Goal: Information Seeking & Learning: Learn about a topic

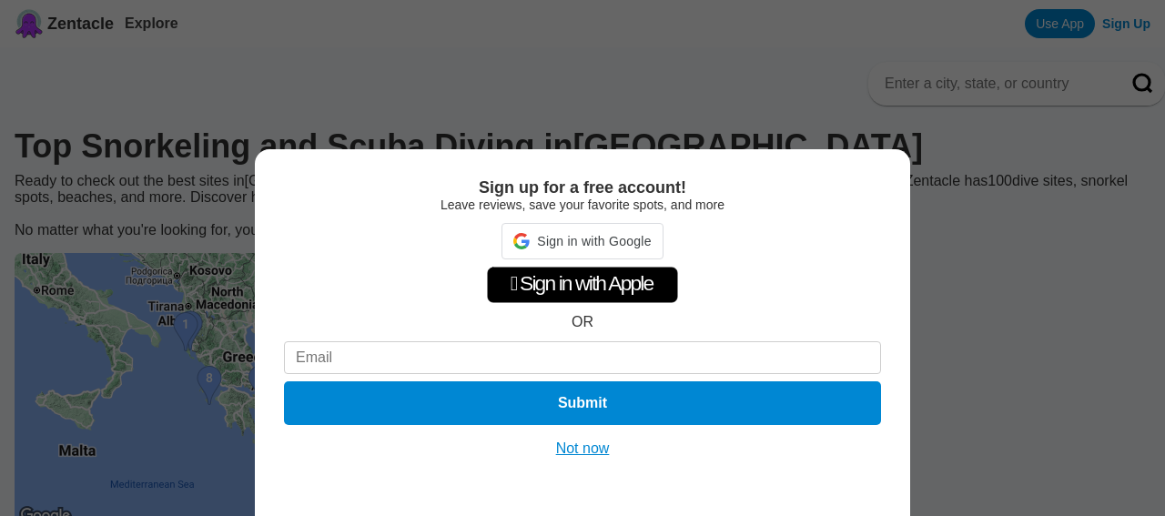
click at [611, 440] on button "Not now" at bounding box center [583, 449] width 65 height 18
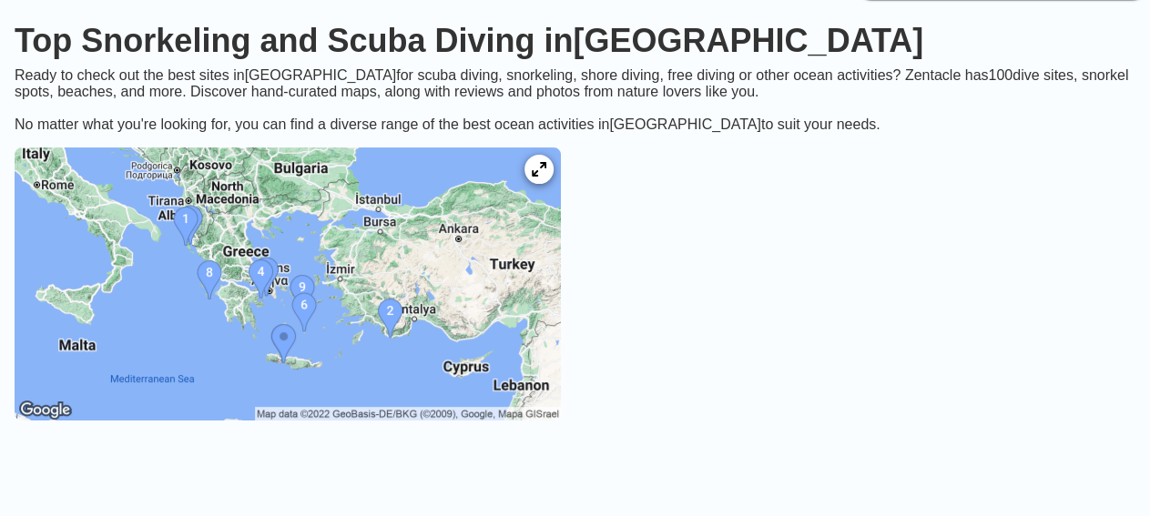
scroll to position [109, 0]
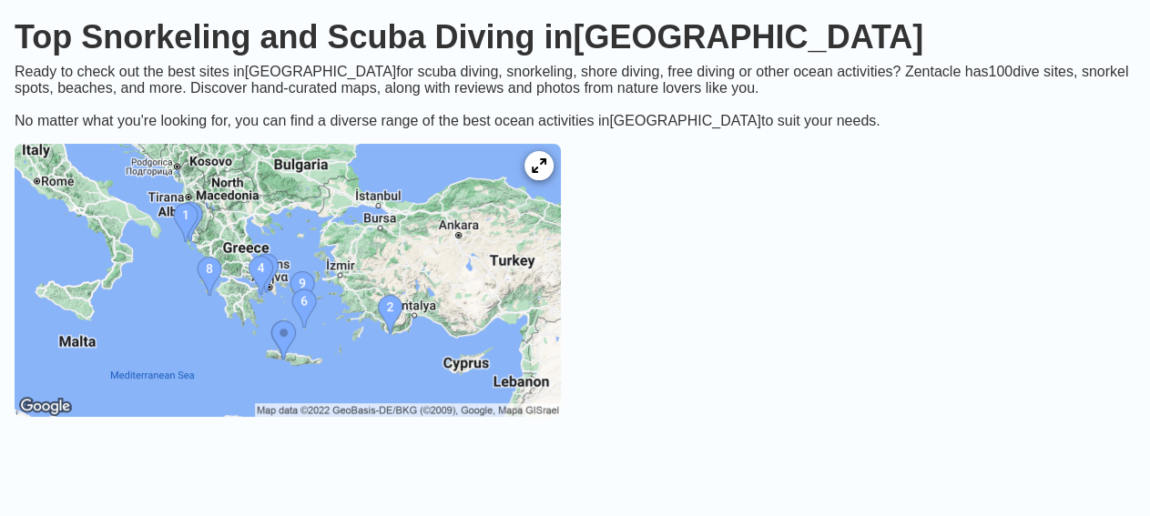
click at [338, 302] on img at bounding box center [288, 280] width 546 height 273
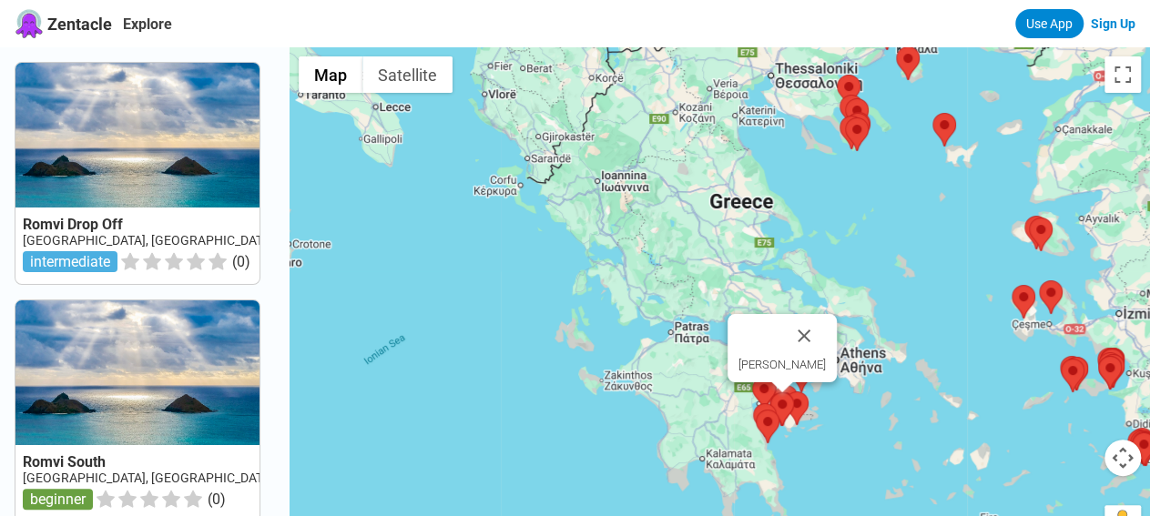
click at [770, 392] on area at bounding box center [770, 392] width 0 height 0
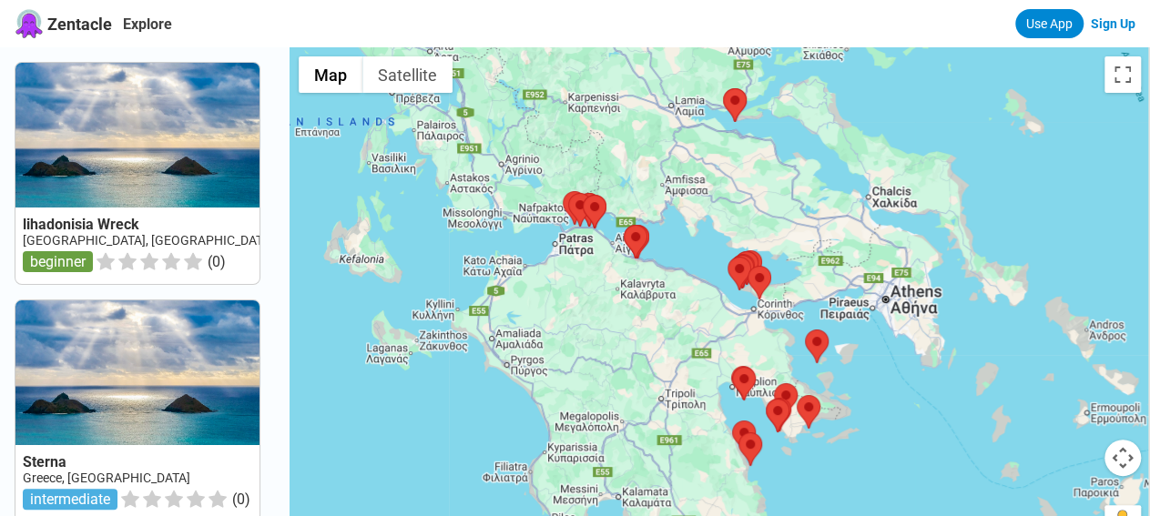
drag, startPoint x: 804, startPoint y: 429, endPoint x: 797, endPoint y: 320, distance: 108.6
click at [797, 320] on div at bounding box center [719, 305] width 860 height 516
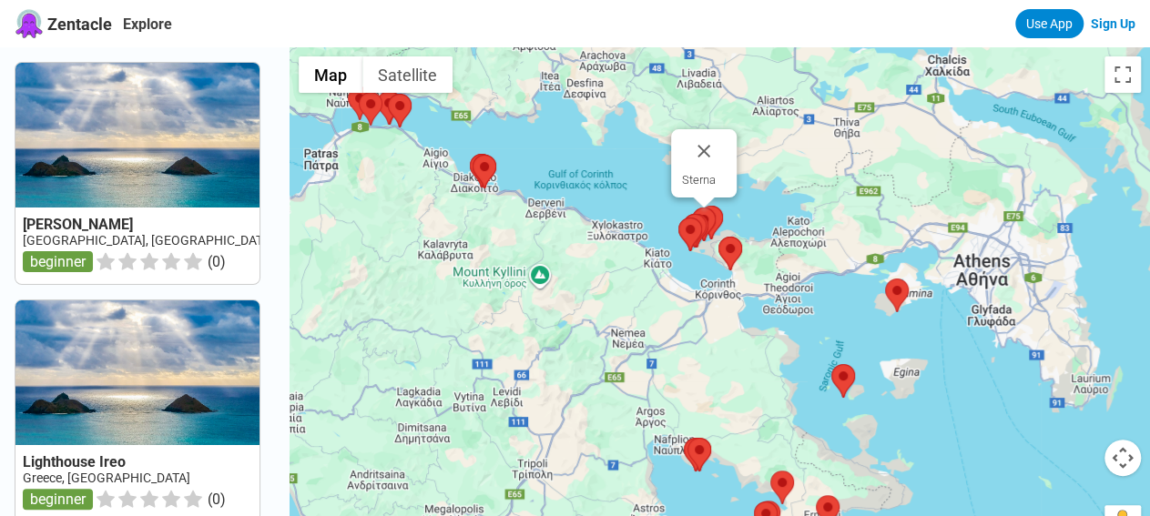
click at [692, 208] on area at bounding box center [692, 208] width 0 height 0
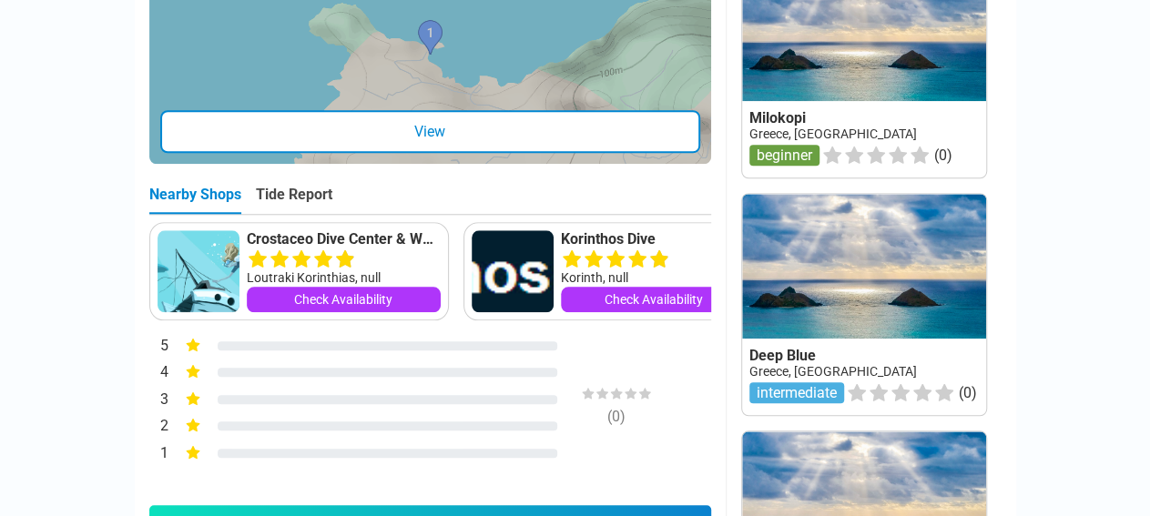
scroll to position [759, 0]
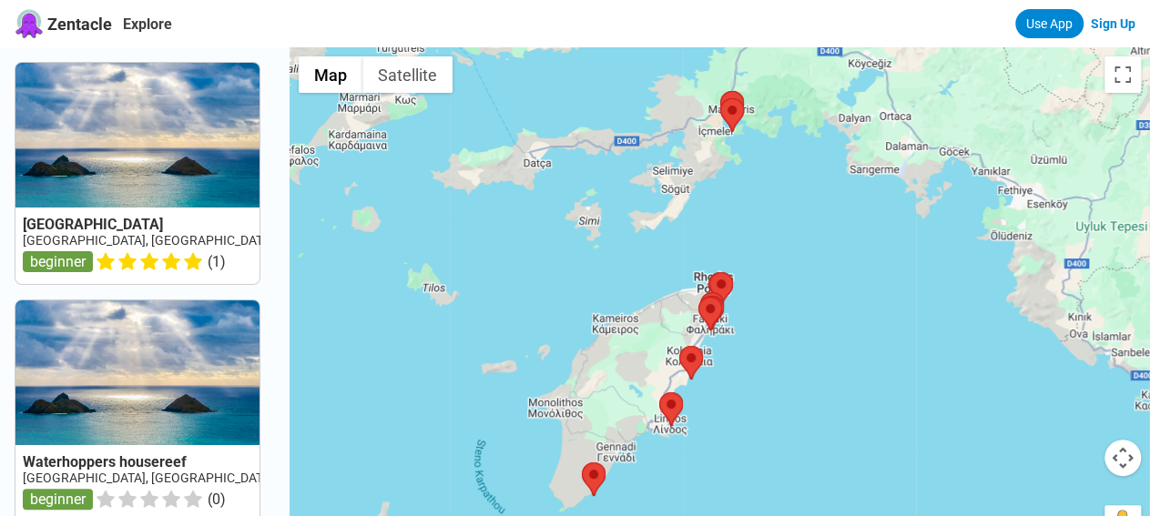
click at [165, 224] on link at bounding box center [137, 173] width 244 height 221
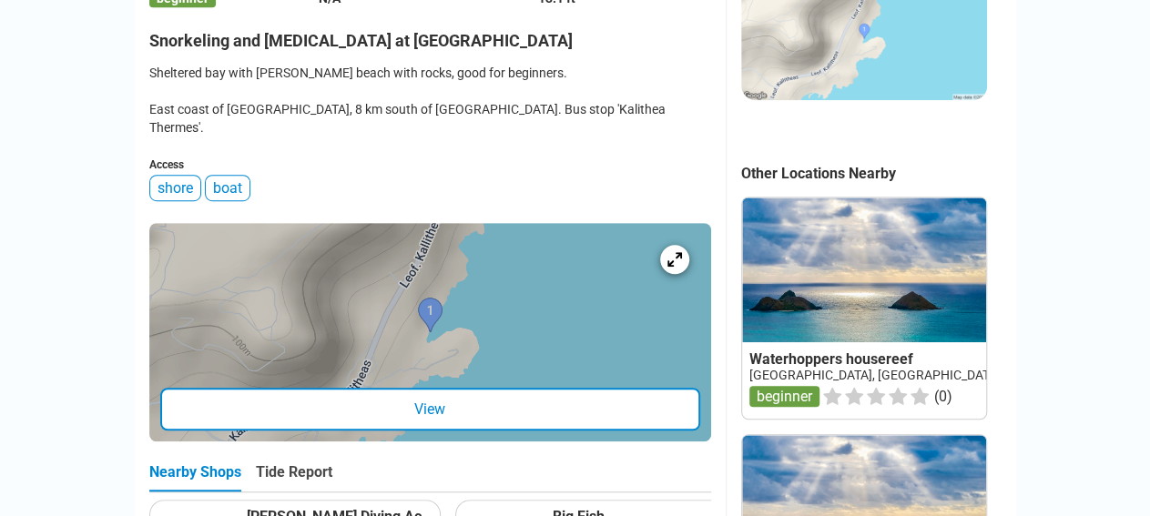
scroll to position [520, 0]
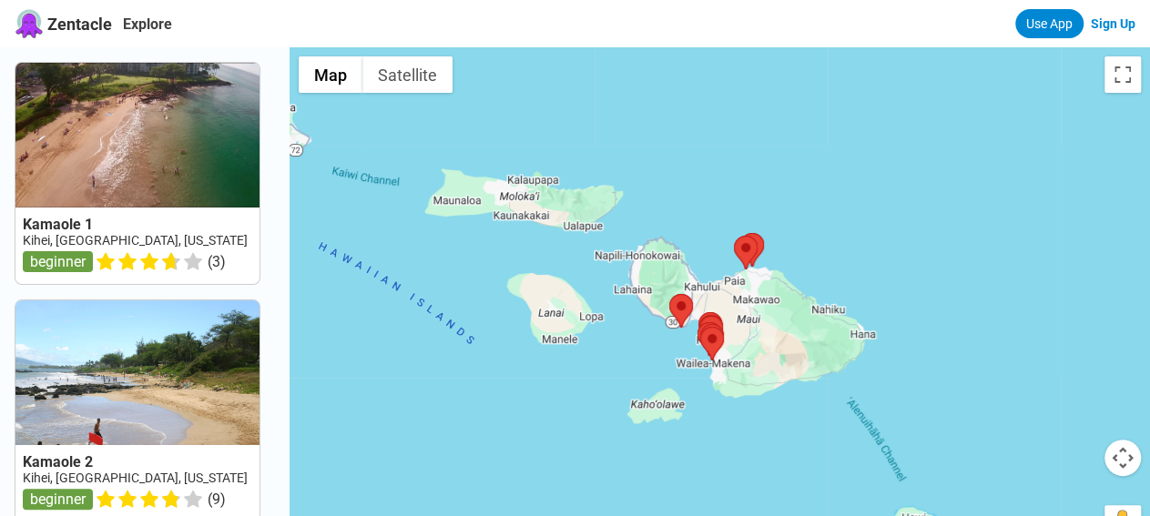
drag, startPoint x: 421, startPoint y: 293, endPoint x: 872, endPoint y: 483, distance: 490.0
click at [872, 483] on div at bounding box center [719, 305] width 860 height 516
